Goal: Task Accomplishment & Management: Complete application form

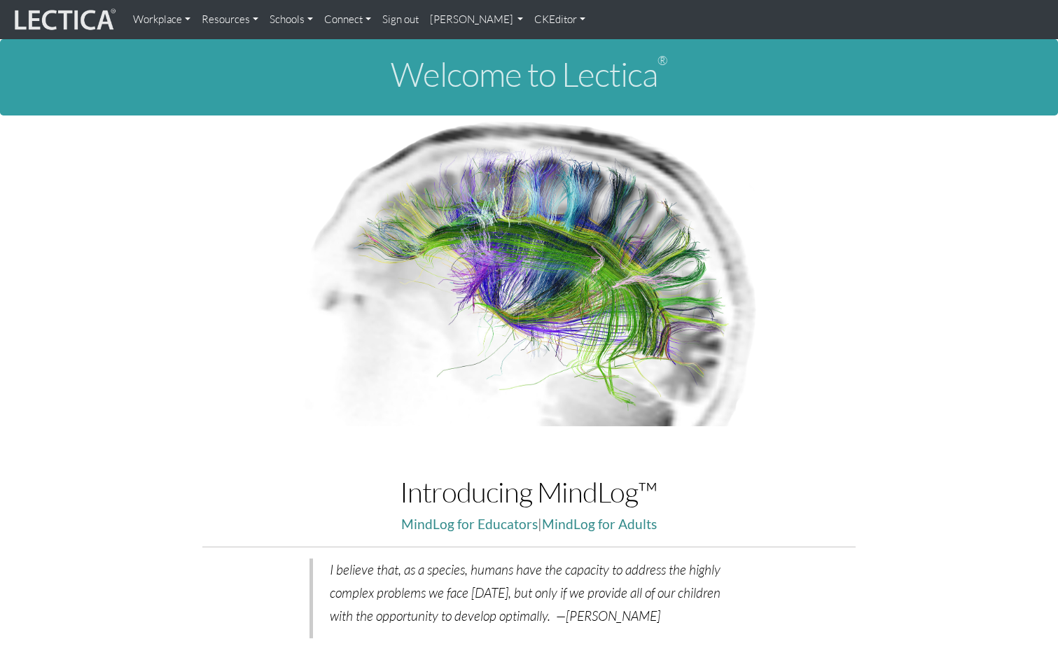
click at [403, 26] on link "Sign out" at bounding box center [401, 20] width 48 height 28
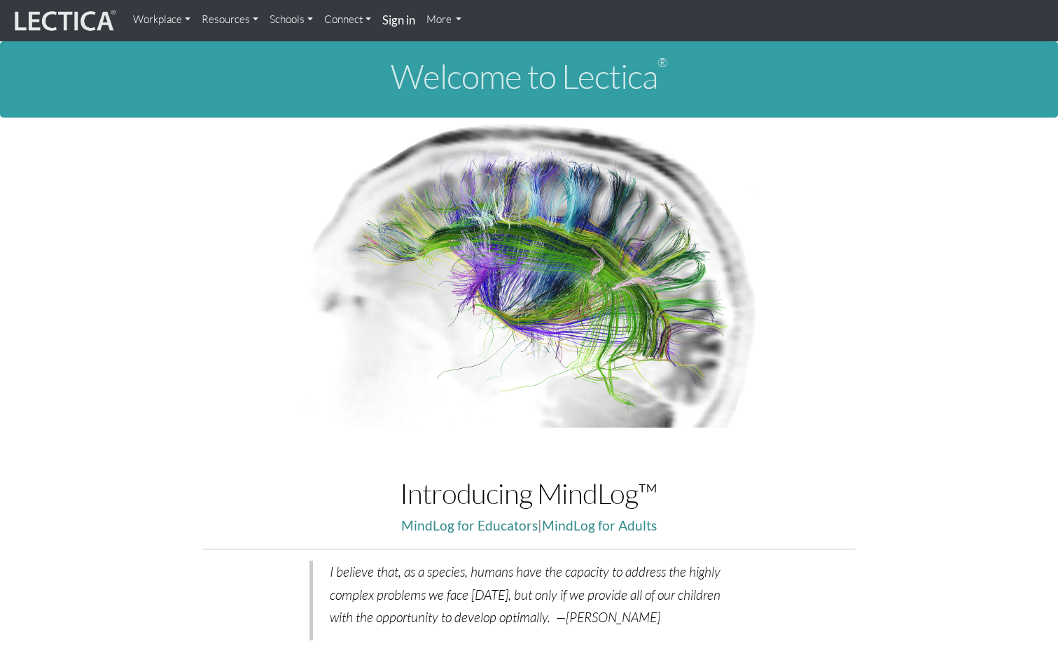
click at [411, 21] on strong "Sign in" at bounding box center [398, 20] width 33 height 15
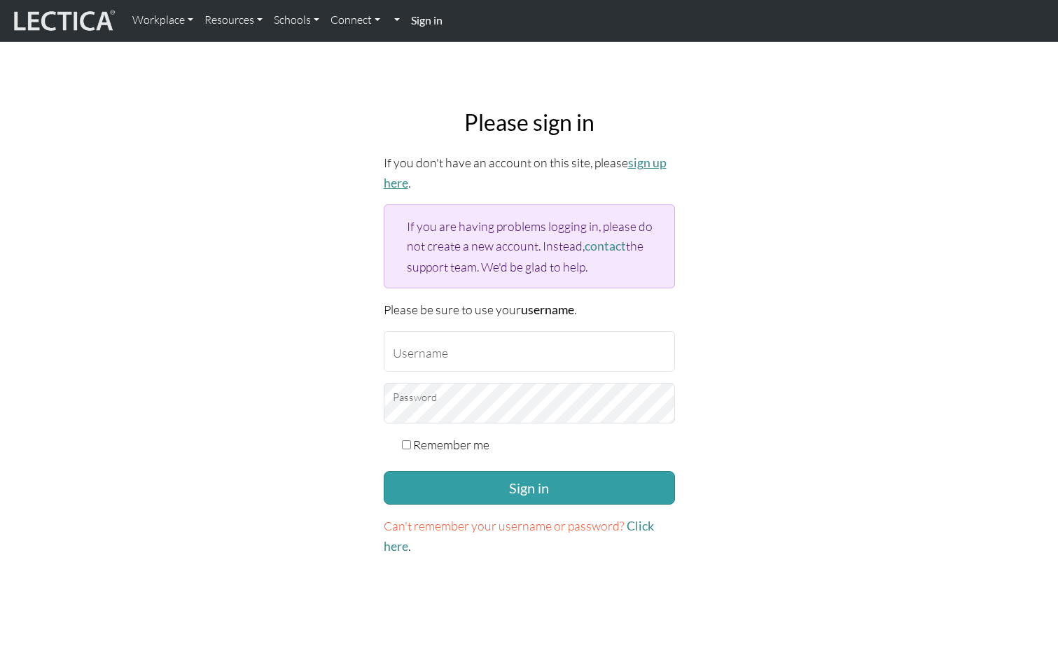
click at [393, 181] on link "sign up here" at bounding box center [525, 172] width 283 height 35
